Goal: Transaction & Acquisition: Purchase product/service

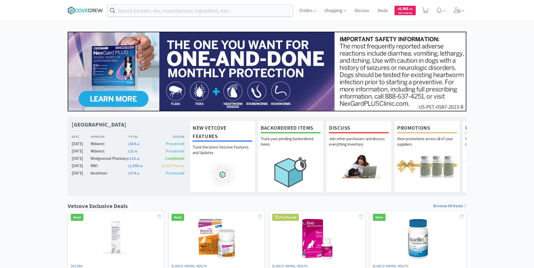
click at [88, 10] on icon at bounding box center [85, 11] width 35 height 8
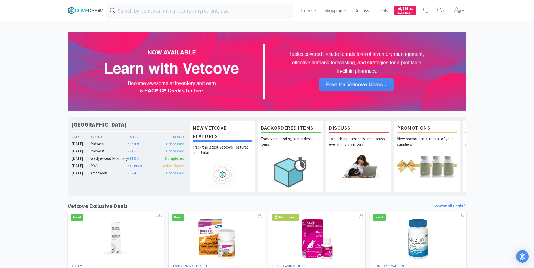
click at [80, 10] on icon at bounding box center [85, 11] width 35 height 8
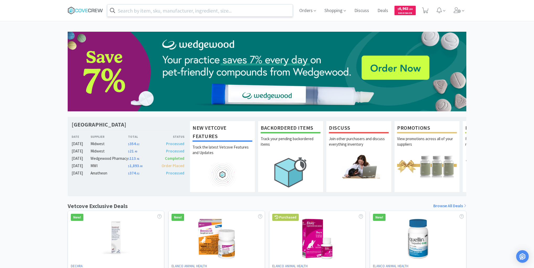
click at [168, 10] on input "text" at bounding box center [199, 10] width 185 height 12
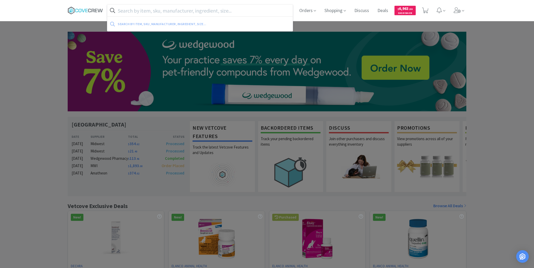
paste input "pradofloxacin"
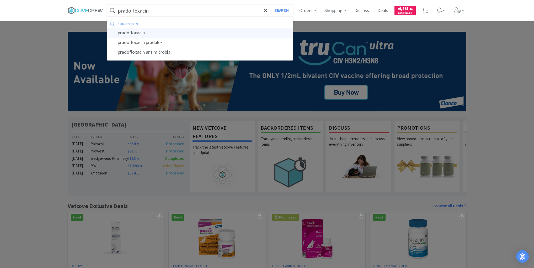
type input "pradofloxacin"
click at [138, 34] on div "pradofloxacin" at bounding box center [199, 33] width 185 height 10
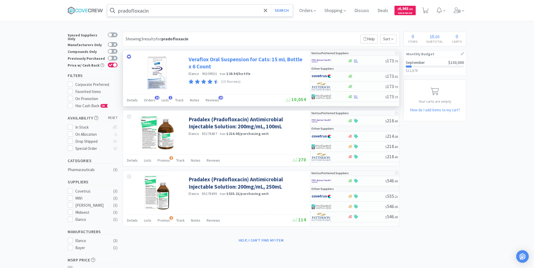
click at [256, 59] on link "Veraflox Oral Suspension for Cats: 15 mL Bottle x 6 Count" at bounding box center [247, 63] width 116 height 14
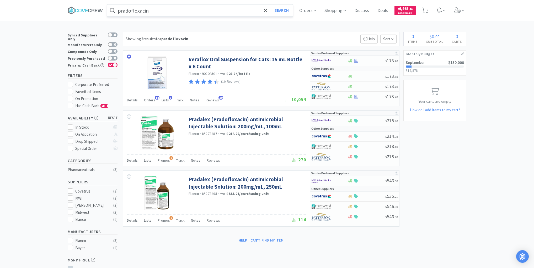
click at [178, 12] on input "pradofloxacin" at bounding box center [199, 10] width 185 height 12
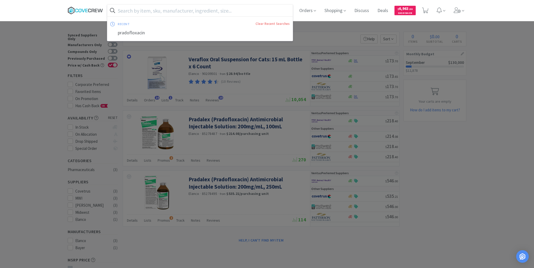
click at [81, 8] on icon at bounding box center [85, 11] width 35 height 8
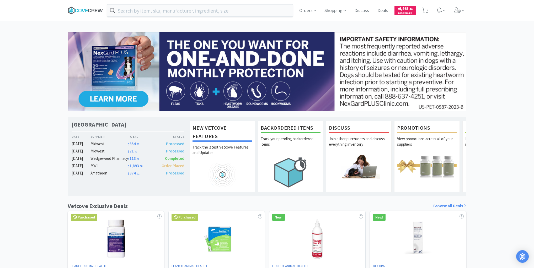
click at [89, 8] on icon at bounding box center [85, 11] width 35 height 8
click at [137, 9] on input "text" at bounding box center [199, 10] width 185 height 12
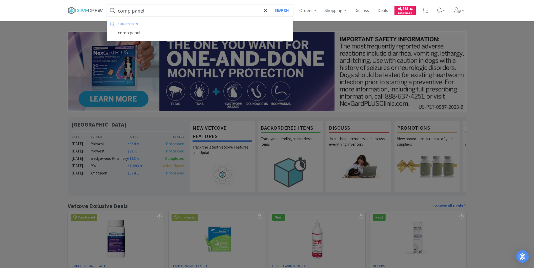
type input "comp panel"
click at [271, 4] on button "Search" at bounding box center [282, 10] width 22 height 12
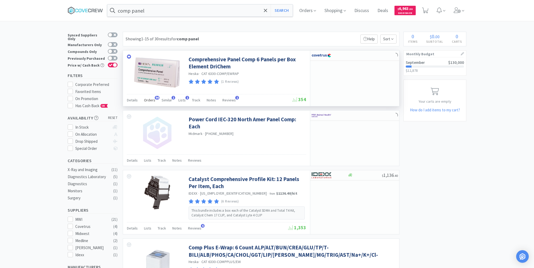
click at [150, 101] on span "Orders" at bounding box center [149, 100] width 11 height 5
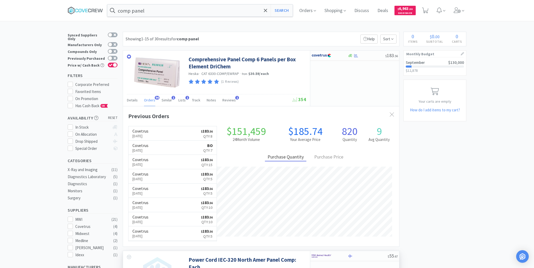
scroll to position [141, 276]
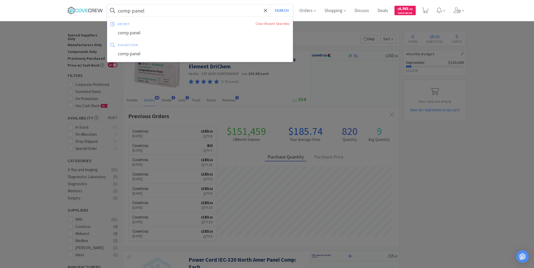
drag, startPoint x: 149, startPoint y: 10, endPoint x: 129, endPoint y: 42, distance: 37.3
click at [149, 10] on input "comp panel" at bounding box center [199, 10] width 185 height 12
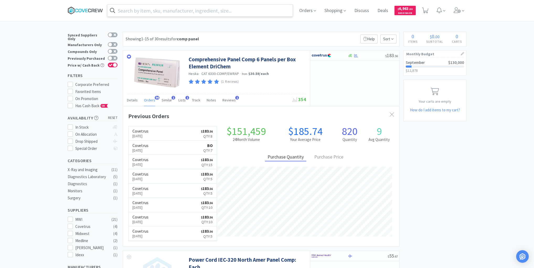
click at [88, 8] on icon at bounding box center [85, 11] width 35 height 8
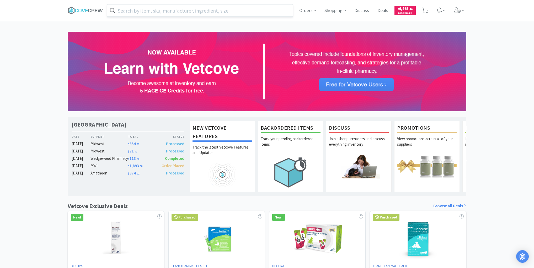
drag, startPoint x: 89, startPoint y: 10, endPoint x: 81, endPoint y: 1, distance: 11.9
click at [88, 9] on icon at bounding box center [85, 11] width 35 height 8
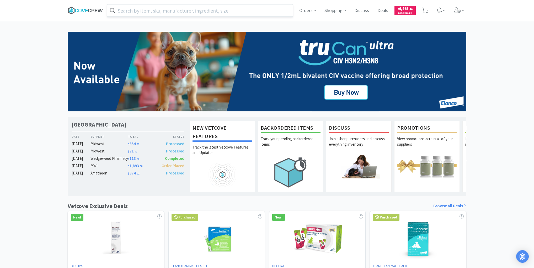
drag, startPoint x: 91, startPoint y: 11, endPoint x: 93, endPoint y: 16, distance: 6.0
click at [91, 11] on icon at bounding box center [85, 11] width 35 height 8
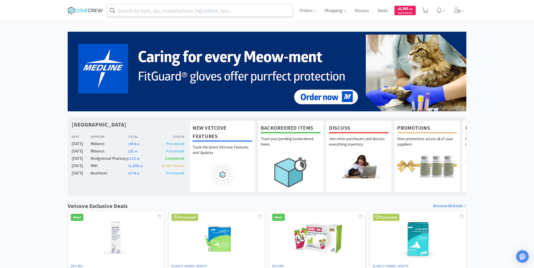
click at [197, 10] on input "text" at bounding box center [199, 10] width 185 height 12
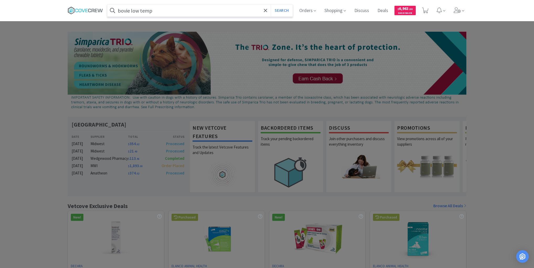
click at [271, 4] on button "Search" at bounding box center [282, 10] width 22 height 12
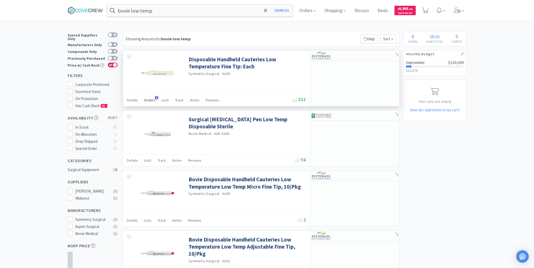
click at [151, 100] on span "Orders" at bounding box center [149, 100] width 11 height 5
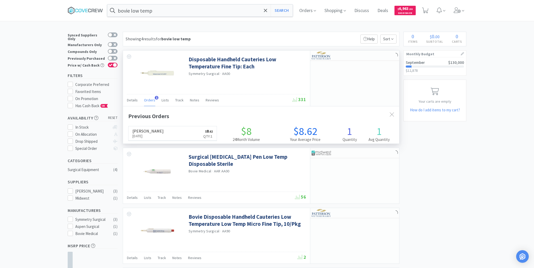
scroll to position [136, 276]
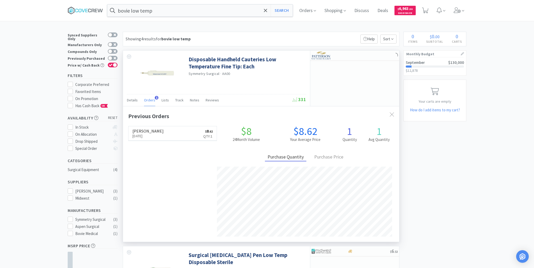
click at [152, 99] on span "Orders" at bounding box center [149, 100] width 11 height 5
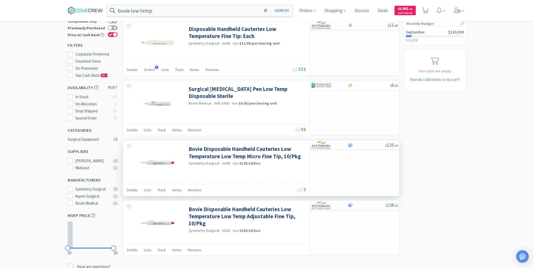
scroll to position [0, 0]
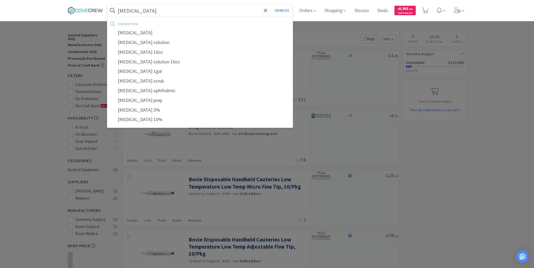
click at [271, 4] on button "Search" at bounding box center [282, 10] width 22 height 12
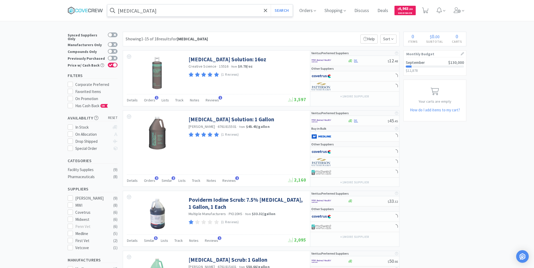
click at [209, 7] on input "[MEDICAL_DATA]" at bounding box center [199, 10] width 185 height 12
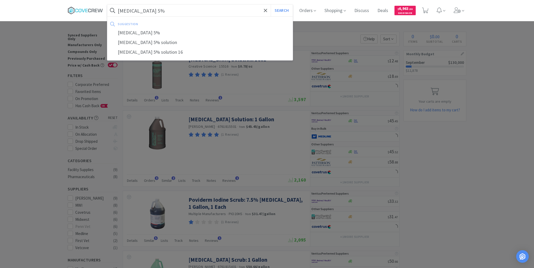
type input "[MEDICAL_DATA] 5%"
click at [271, 4] on button "Search" at bounding box center [282, 10] width 22 height 12
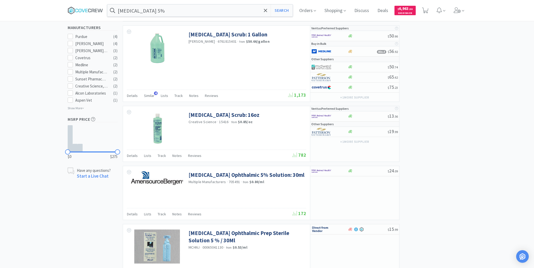
scroll to position [231, 0]
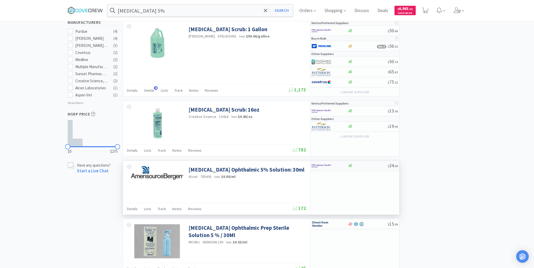
click at [360, 165] on div at bounding box center [368, 166] width 40 height 4
select select "1"
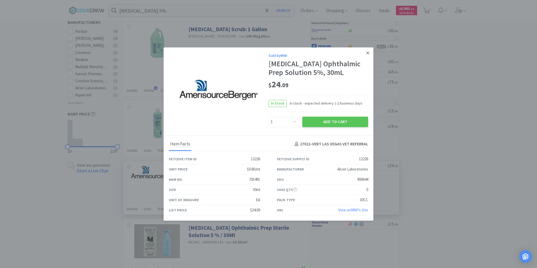
click at [366, 53] on icon at bounding box center [367, 53] width 3 height 5
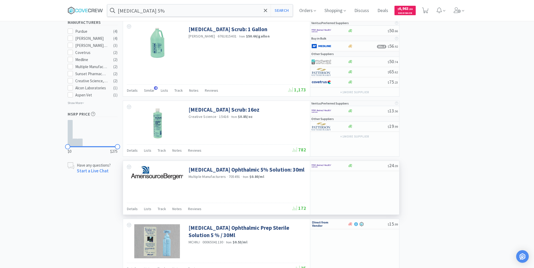
click at [16, 59] on div "× Filter Results Synced Suppliers Only Manufacturers Only Compounds Only Previo…" at bounding box center [267, 170] width 534 height 738
click at [98, 10] on icon at bounding box center [85, 11] width 35 height 8
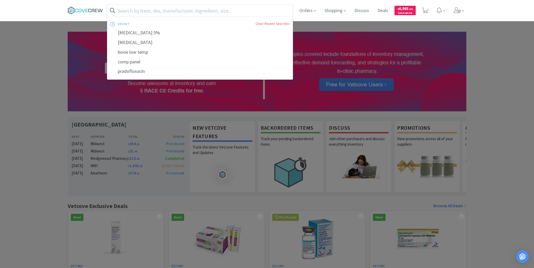
click at [210, 12] on input "text" at bounding box center [199, 10] width 185 height 12
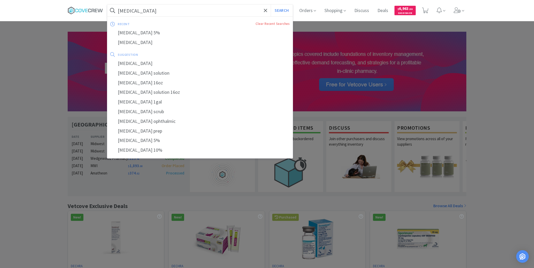
click at [271, 4] on button "Search" at bounding box center [282, 10] width 22 height 12
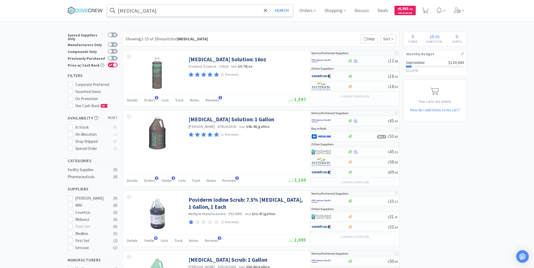
click at [211, 15] on input "[MEDICAL_DATA]" at bounding box center [199, 10] width 185 height 12
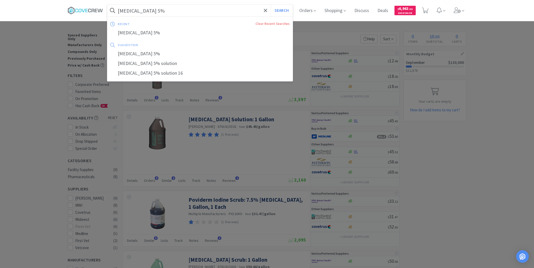
type input "[MEDICAL_DATA] 5%"
click at [271, 4] on button "Search" at bounding box center [282, 10] width 22 height 12
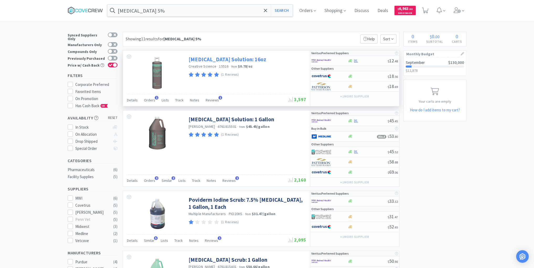
click at [212, 58] on link "[MEDICAL_DATA] Solution: 16oz" at bounding box center [228, 59] width 78 height 7
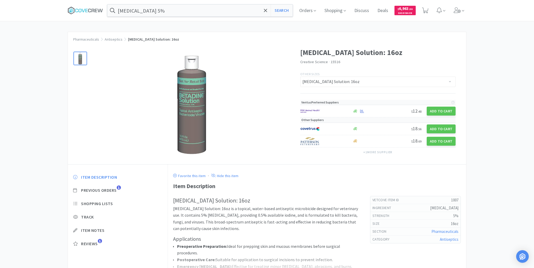
click at [393, 182] on div "Item Description" at bounding box center [317, 186] width 288 height 9
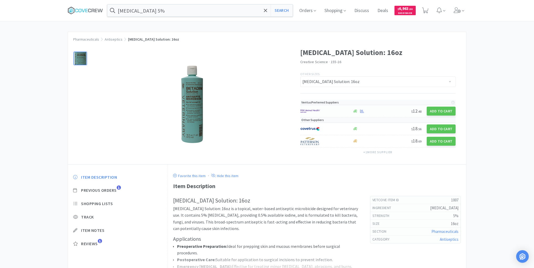
click at [379, 110] on div at bounding box center [373, 111] width 43 height 4
select select "1"
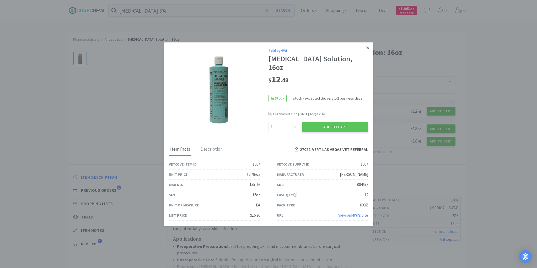
click at [367, 49] on icon at bounding box center [367, 47] width 3 height 3
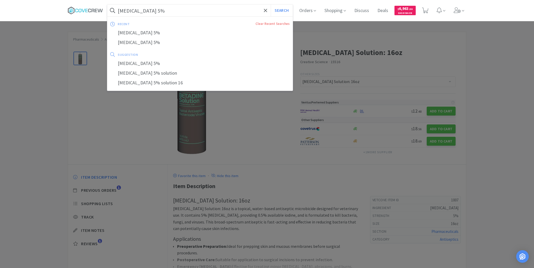
click at [234, 9] on input "[MEDICAL_DATA] 5%" at bounding box center [199, 10] width 185 height 12
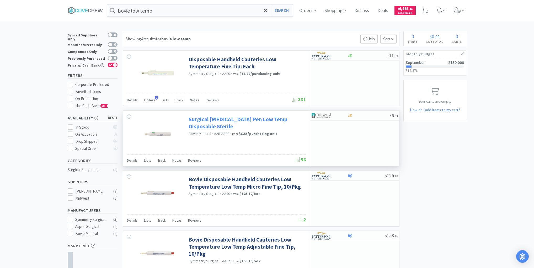
click at [244, 119] on link "Surgical [MEDICAL_DATA] Pen Low Temp Disposable Sterile" at bounding box center [247, 123] width 116 height 14
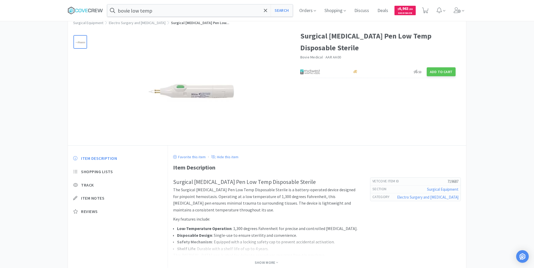
scroll to position [51, 0]
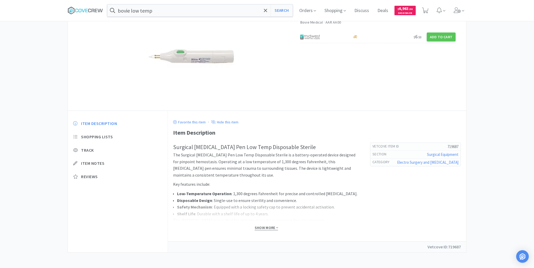
click at [271, 226] on span "Show More" at bounding box center [266, 228] width 23 height 5
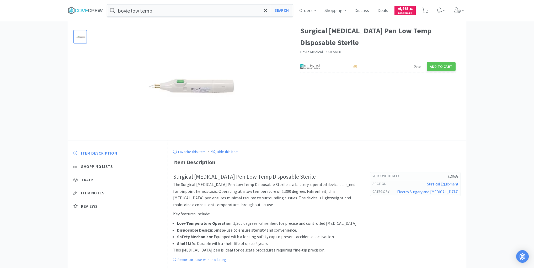
scroll to position [0, 0]
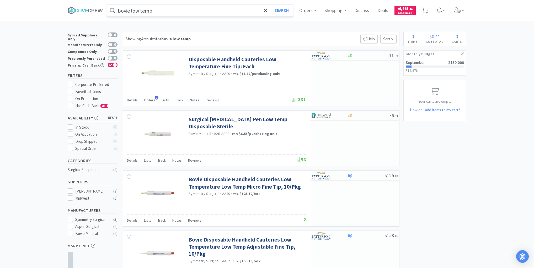
click at [204, 10] on input "bovie low temp" at bounding box center [199, 10] width 185 height 12
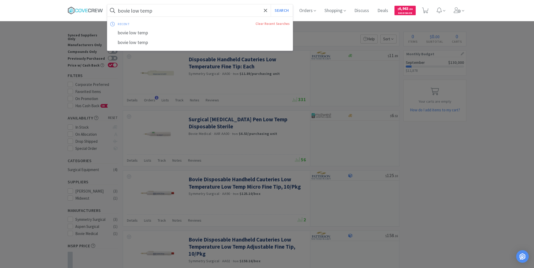
paste input "500ml/0.5 Liter reservoir bags"
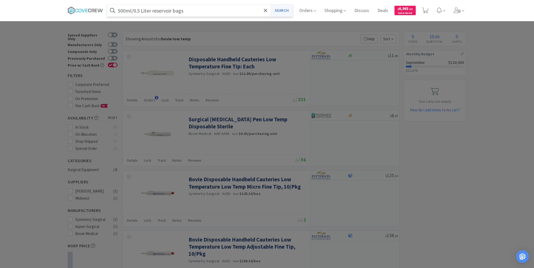
click at [284, 8] on button "Search" at bounding box center [282, 10] width 22 height 12
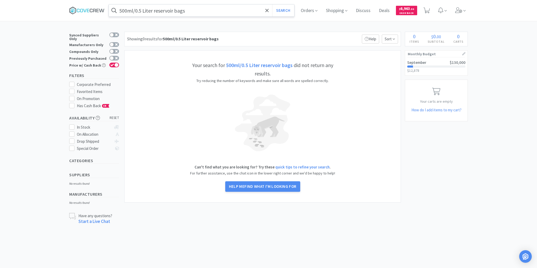
click at [213, 8] on input "500ml/0.5 Liter reservoir bags" at bounding box center [201, 10] width 185 height 12
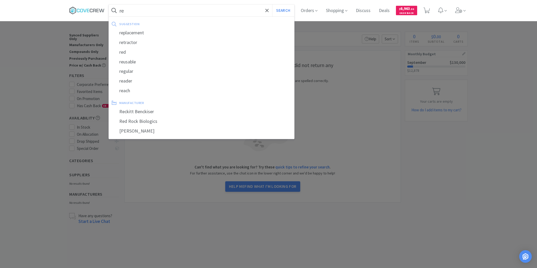
type input "r"
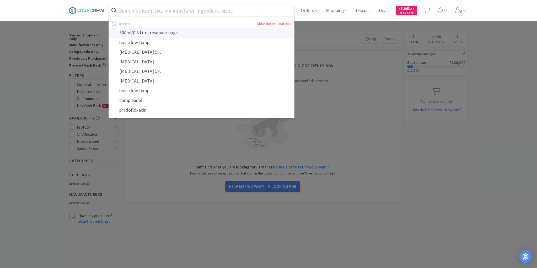
click at [151, 34] on div "500ml/0.5 Liter reservoir bags" at bounding box center [201, 33] width 185 height 10
type input "500ml/0.5 Liter reservoir bags"
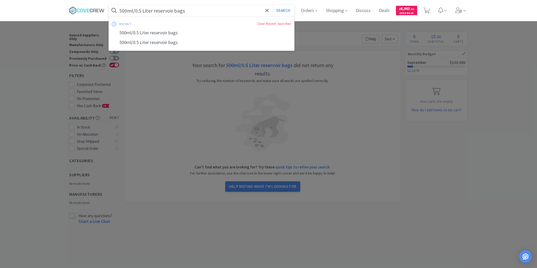
click at [188, 10] on input "500ml/0.5 Liter reservoir bags" at bounding box center [201, 10] width 185 height 12
click at [189, 10] on input "500ml/0.5 Liter reservoir bags" at bounding box center [201, 10] width 185 height 12
click at [192, 9] on input "500ml/0.5 Liter reservoir bags" at bounding box center [201, 10] width 185 height 12
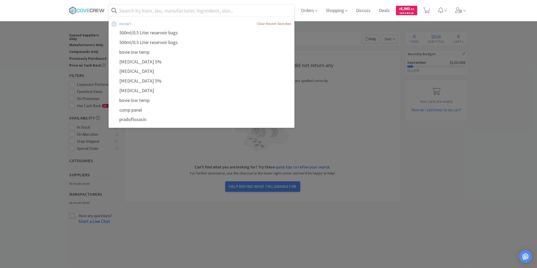
paste input "reservoir bags"
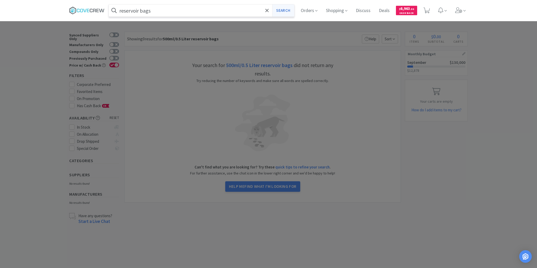
click at [282, 10] on button "Search" at bounding box center [283, 10] width 22 height 12
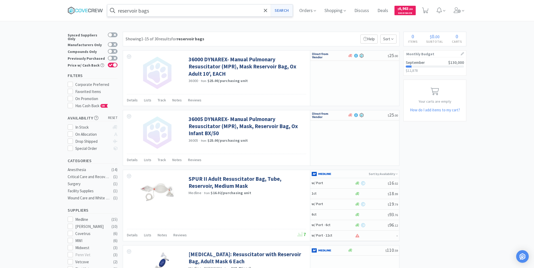
click at [278, 10] on button "Search" at bounding box center [282, 10] width 22 height 12
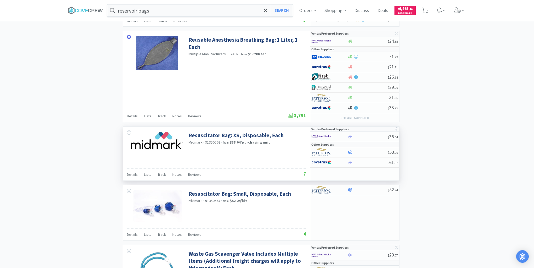
scroll to position [718, 0]
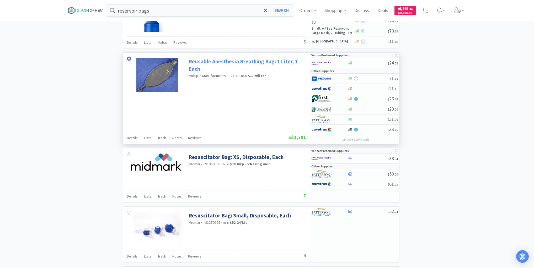
click at [224, 58] on link "Reusable Anesthesia Breathing Bag: 1 Liter, 1 Each" at bounding box center [247, 65] width 116 height 14
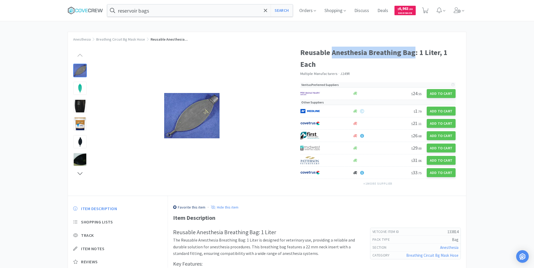
drag, startPoint x: 333, startPoint y: 52, endPoint x: 412, endPoint y: 56, distance: 79.5
click at [412, 56] on h1 "Reusable Anesthesia Breathing Bag: 1 Liter, 1 Each" at bounding box center [378, 59] width 156 height 24
copy h1 "Anesthesia Breathing Bag"
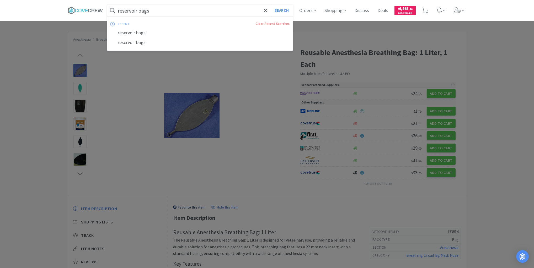
click at [215, 8] on input "reservoir bags" at bounding box center [199, 10] width 185 height 12
paste input "Anesthesia Breathing Bag"
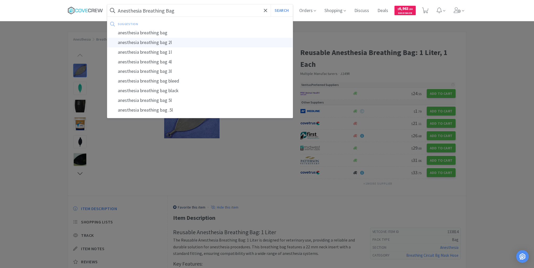
click at [271, 4] on button "Search" at bounding box center [282, 10] width 22 height 12
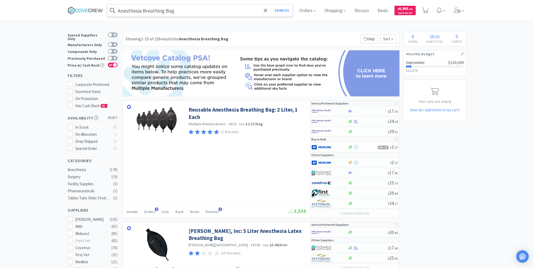
click at [233, 10] on input "Anesthesia Breathing Bag" at bounding box center [199, 10] width 185 height 12
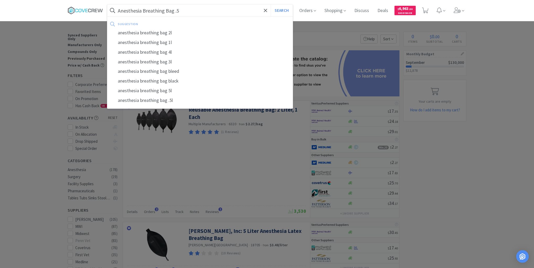
type input "Anesthesia Breathing Bag .5"
click at [271, 4] on button "Search" at bounding box center [282, 10] width 22 height 12
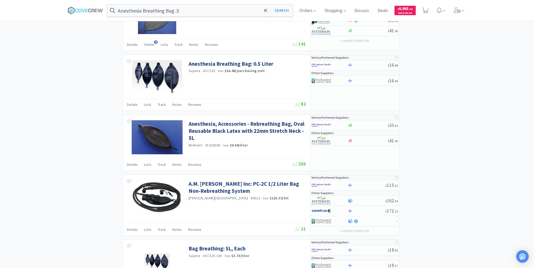
scroll to position [629, 0]
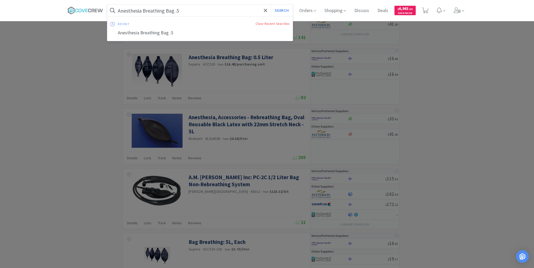
click at [208, 12] on input "Anesthesia Breathing Bag .5" at bounding box center [199, 10] width 185 height 12
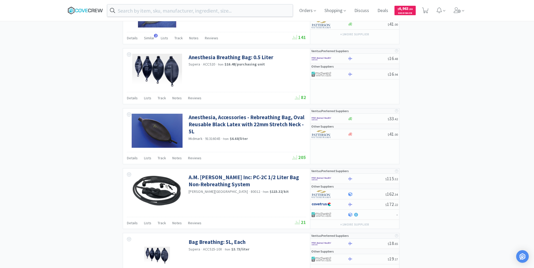
click at [94, 10] on icon at bounding box center [85, 11] width 35 height 8
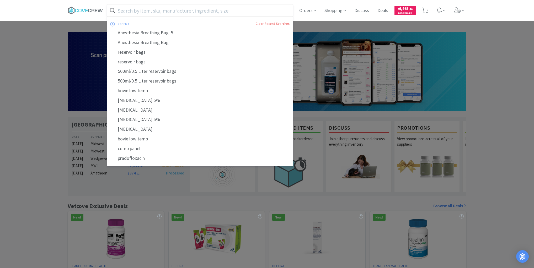
click at [171, 11] on input "text" at bounding box center [199, 10] width 185 height 12
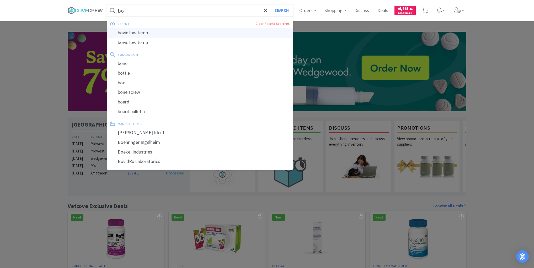
click at [142, 31] on div "bovie low temp" at bounding box center [199, 33] width 185 height 10
type input "bovie low temp"
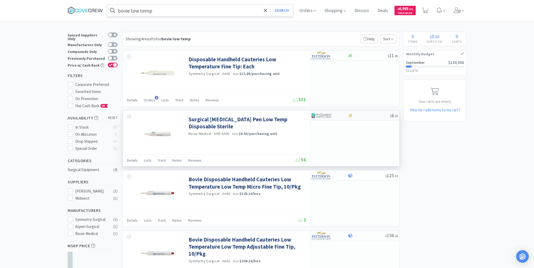
click at [361, 116] on div at bounding box center [369, 116] width 42 height 4
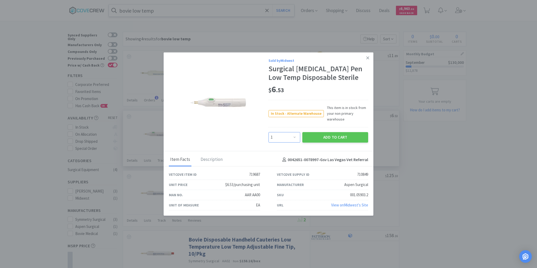
click at [295, 136] on select "Enter Quantity 1 2 3 4 5 6 7 8 9 10 11 12 13 14 15 16 17 18 19 20 Enter Quantity" at bounding box center [285, 137] width 32 height 10
select select "2"
click at [269, 132] on select "Enter Quantity 1 2 3 4 5 6 7 8 9 10 11 12 13 14 15 16 17 18 19 20 Enter Quantity" at bounding box center [285, 137] width 32 height 10
click at [327, 136] on button "Add to Cart" at bounding box center [335, 137] width 66 height 10
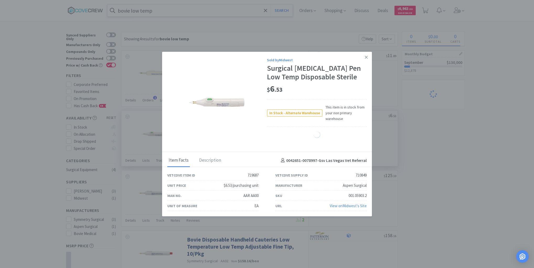
select select "2"
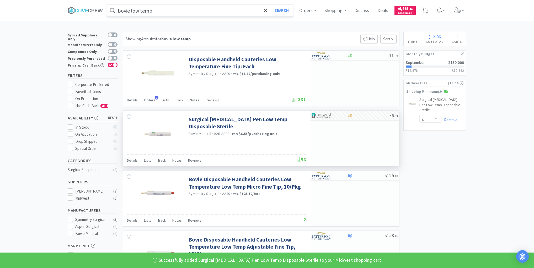
click at [216, 8] on input "bovie low temp" at bounding box center [199, 10] width 185 height 12
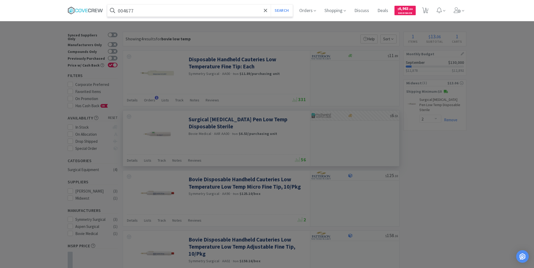
type input "004677"
click at [271, 4] on button "Search" at bounding box center [282, 10] width 22 height 12
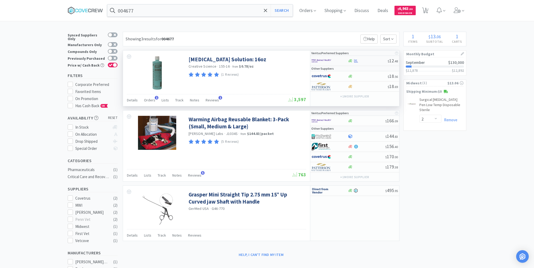
click at [370, 62] on div at bounding box center [368, 61] width 40 height 4
select select "1"
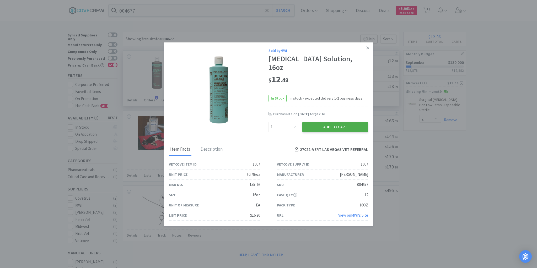
click at [350, 122] on button "Add to Cart" at bounding box center [335, 127] width 66 height 10
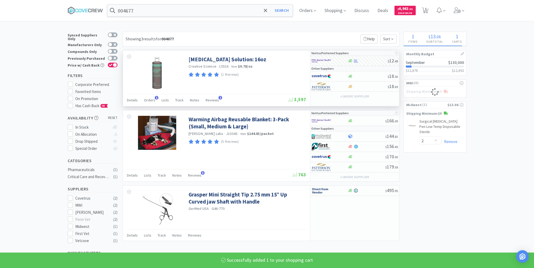
select select "1"
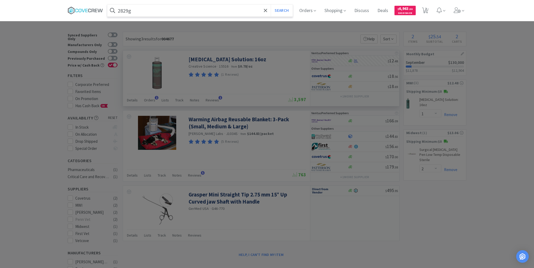
click at [271, 4] on button "Search" at bounding box center [282, 10] width 22 height 12
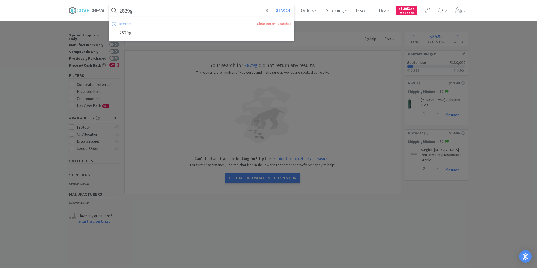
click at [213, 13] on input "2829g" at bounding box center [201, 10] width 185 height 12
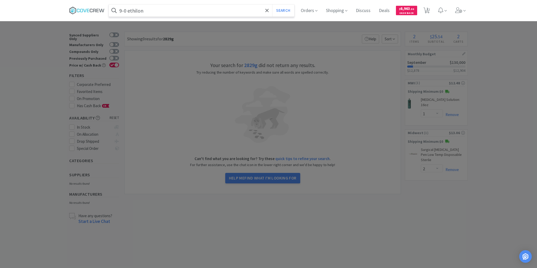
type input "9-0 ethilon"
click at [272, 4] on button "Search" at bounding box center [283, 10] width 22 height 12
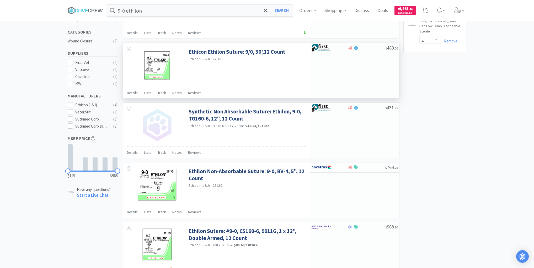
scroll to position [66, 0]
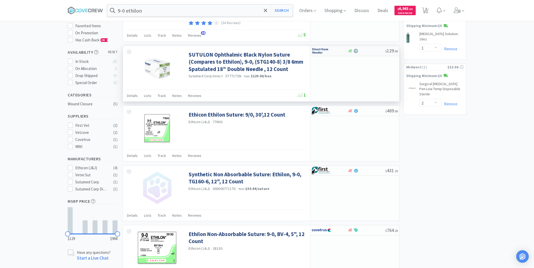
click at [368, 51] on div at bounding box center [367, 51] width 38 height 4
select select "1"
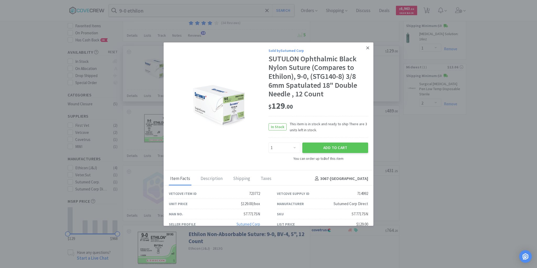
click at [366, 49] on icon at bounding box center [367, 48] width 3 height 5
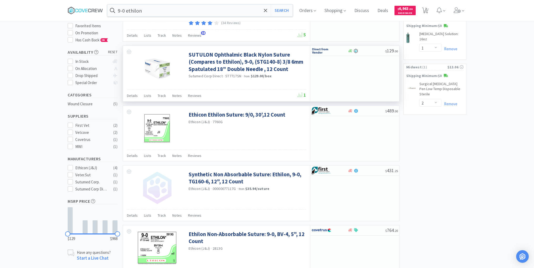
scroll to position [3, 0]
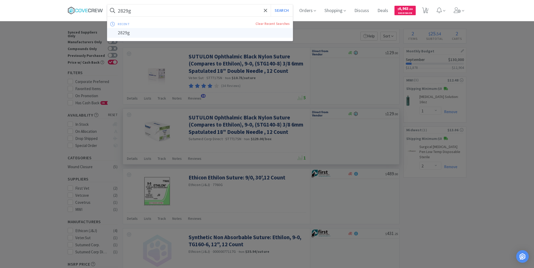
click at [271, 4] on button "Search" at bounding box center [282, 10] width 22 height 12
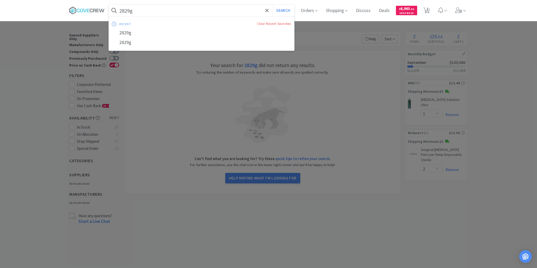
click at [189, 10] on input "2829g" at bounding box center [201, 10] width 185 height 12
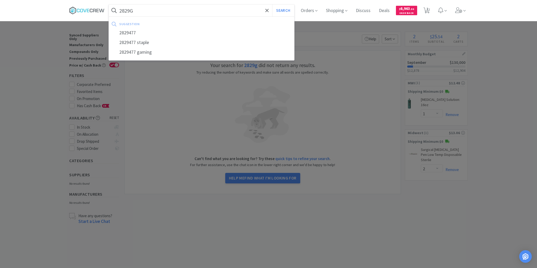
type input "2829G"
click at [272, 4] on button "Search" at bounding box center [283, 10] width 22 height 12
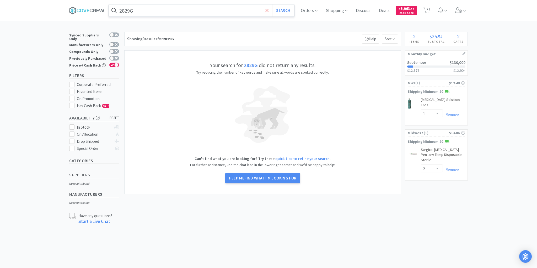
click at [267, 10] on icon at bounding box center [266, 10] width 3 height 3
